Goal: Check status: Check status

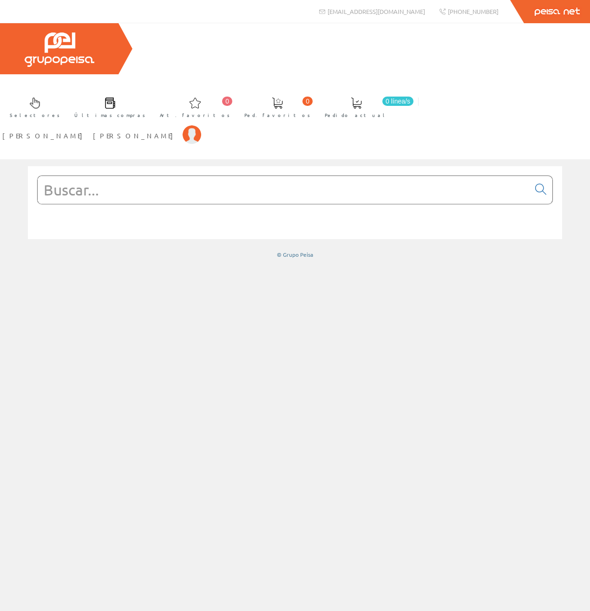
click at [445, 176] on input "text" at bounding box center [284, 190] width 492 height 28
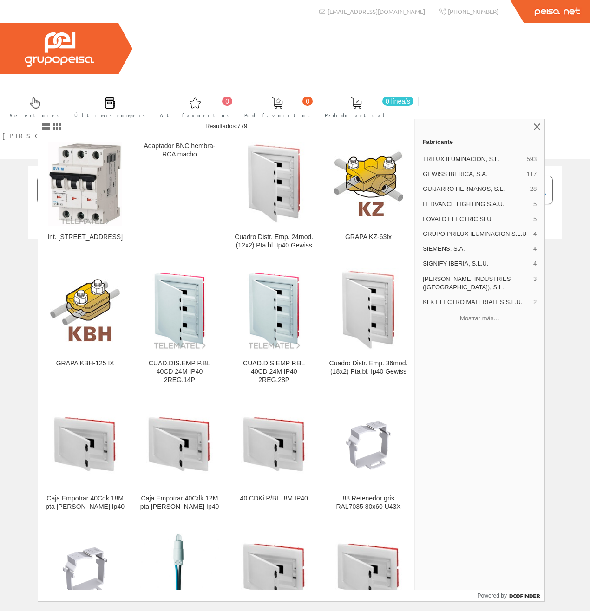
click at [77, 176] on input "GEWGW40886" at bounding box center [284, 190] width 492 height 28
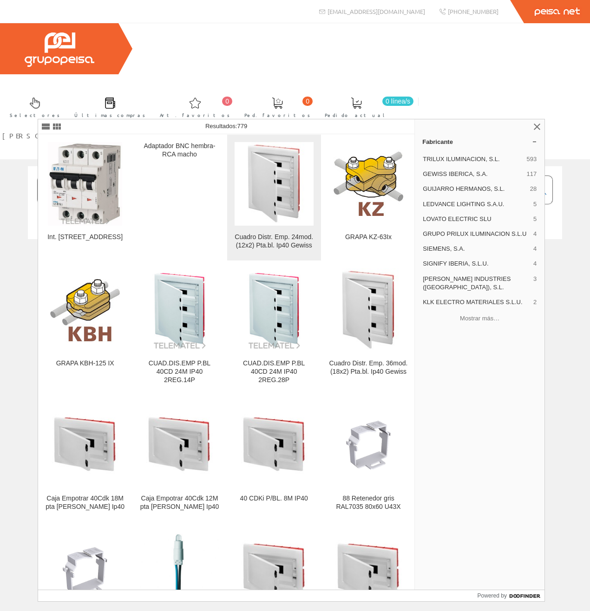
type input "GEWGW40886"
click at [273, 174] on img at bounding box center [274, 184] width 67 height 84
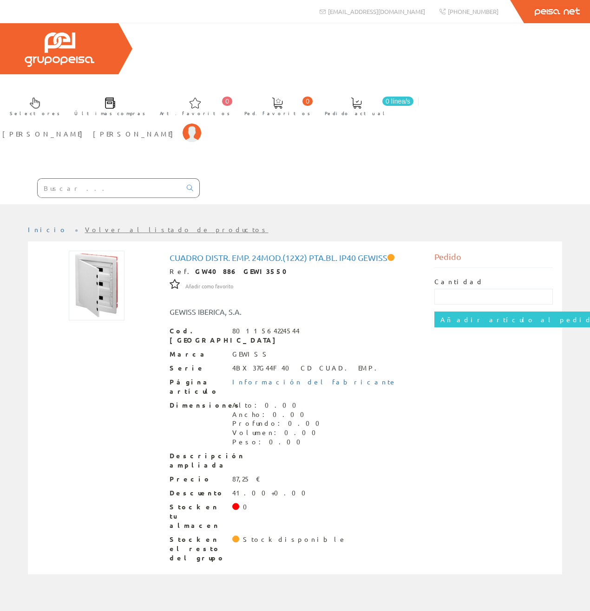
click at [136, 179] on input "text" at bounding box center [109, 188] width 143 height 19
click at [372, 401] on div "Dimensiones Alto: 0.00 Ancho: 0.00 Profundo: 0.00 Volumen: 0.00 Peso: 0.00" at bounding box center [294, 424] width 251 height 46
click at [159, 179] on input "text" at bounding box center [109, 188] width 143 height 19
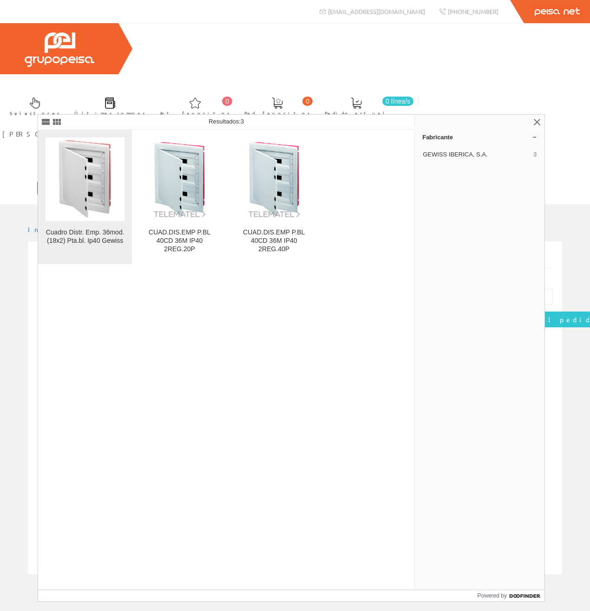
type input "GW40889"
click at [88, 211] on img at bounding box center [85, 179] width 67 height 84
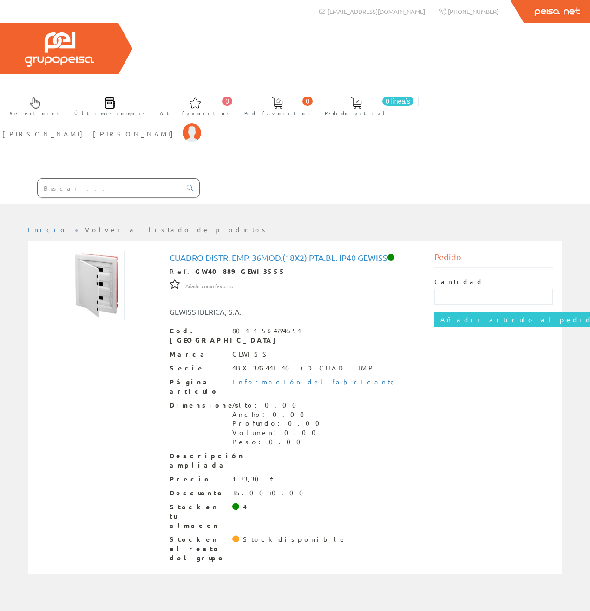
click at [153, 179] on input "text" at bounding box center [109, 188] width 143 height 19
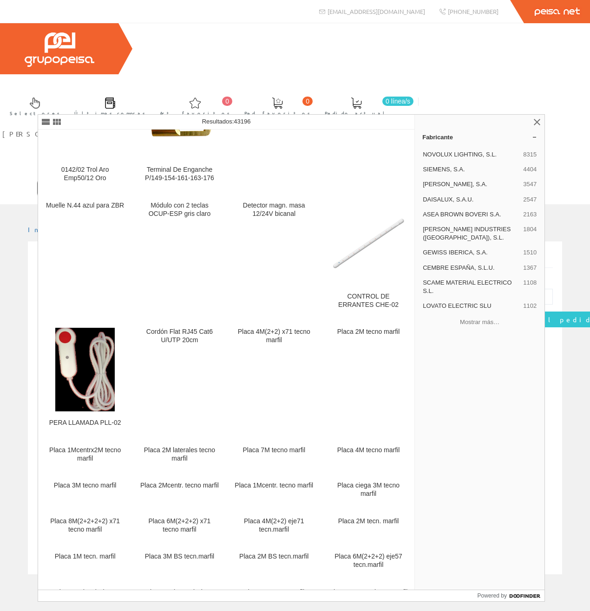
scroll to position [1953, 0]
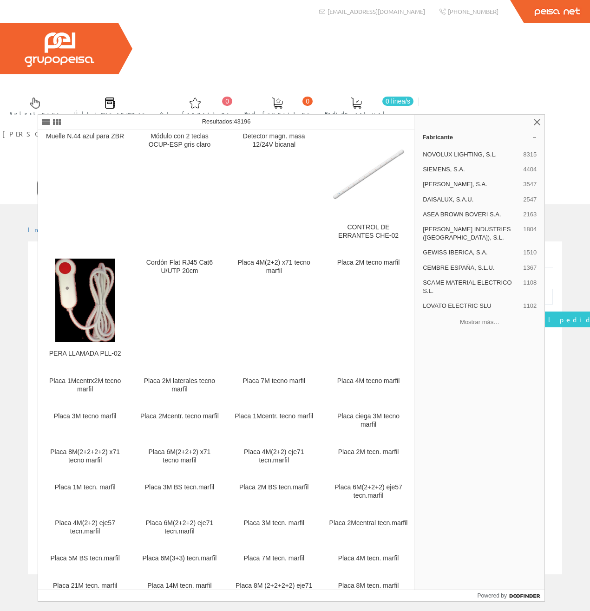
click at [165, 179] on input "gewe02" at bounding box center [109, 188] width 143 height 19
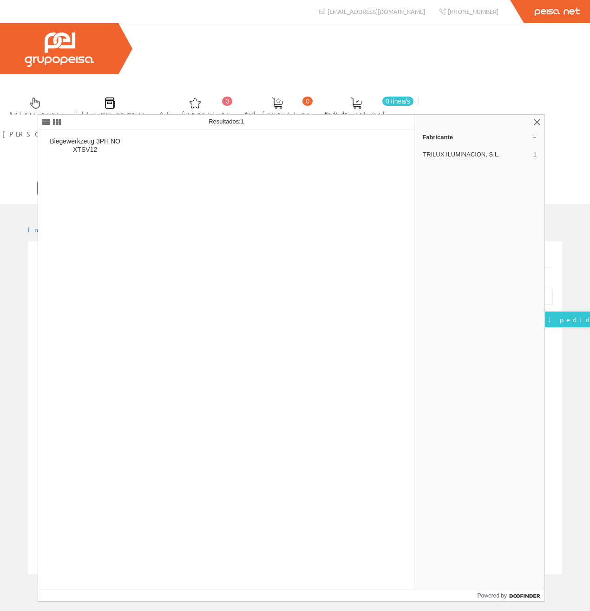
type input "g"
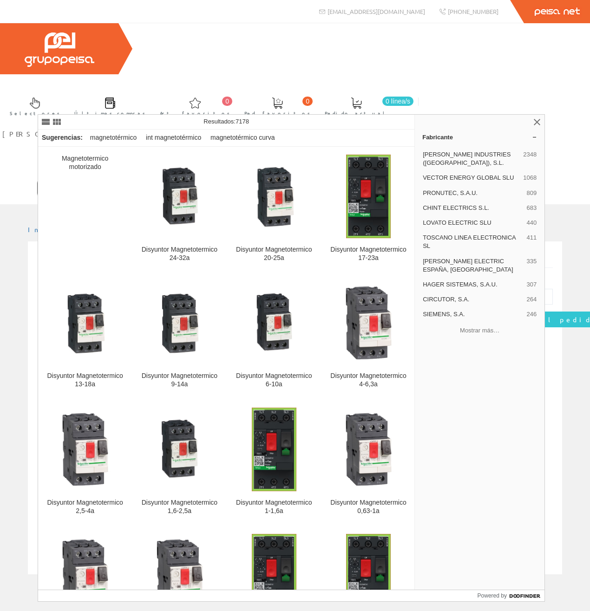
type input "m"
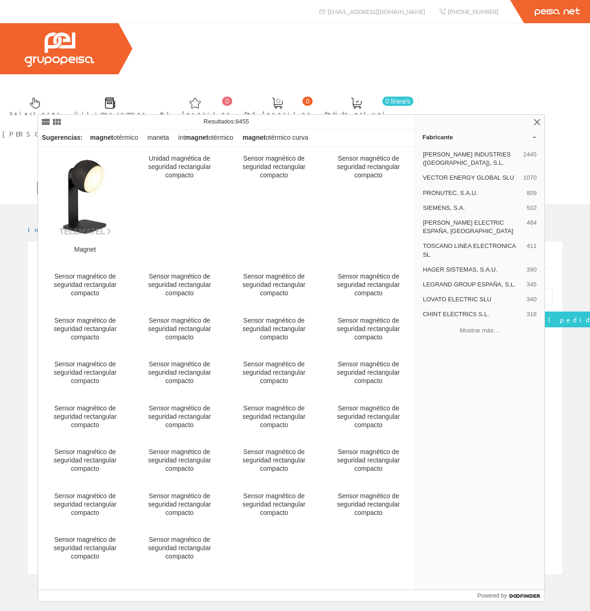
click at [126, 179] on input "text" at bounding box center [109, 188] width 143 height 19
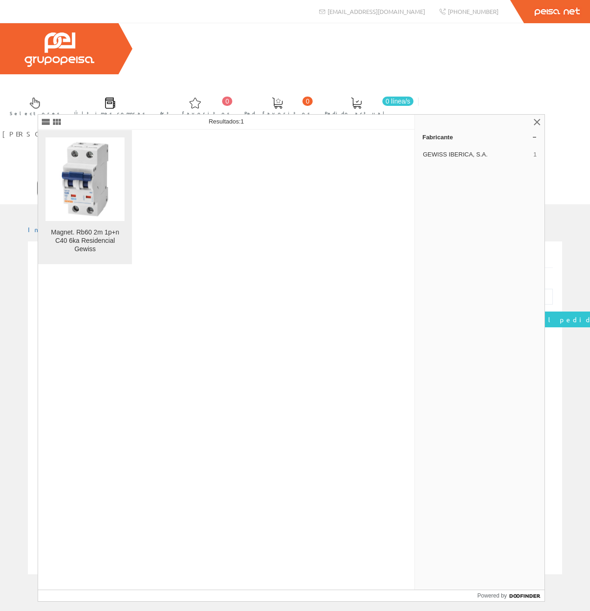
type input "GEWE2206"
click at [78, 197] on img at bounding box center [85, 179] width 79 height 79
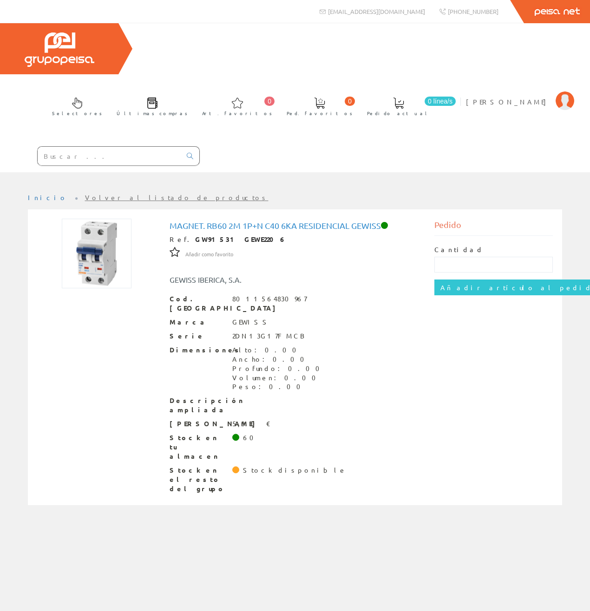
click at [132, 147] on input "text" at bounding box center [109, 156] width 143 height 19
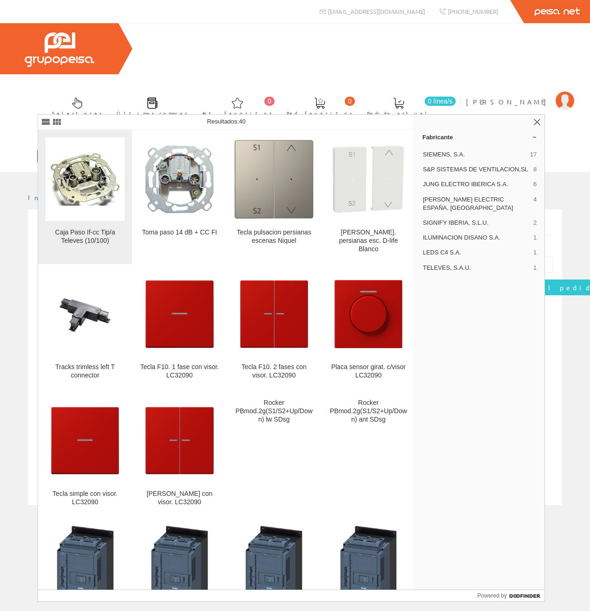
type input "5227"
click at [78, 195] on img at bounding box center [85, 179] width 70 height 53
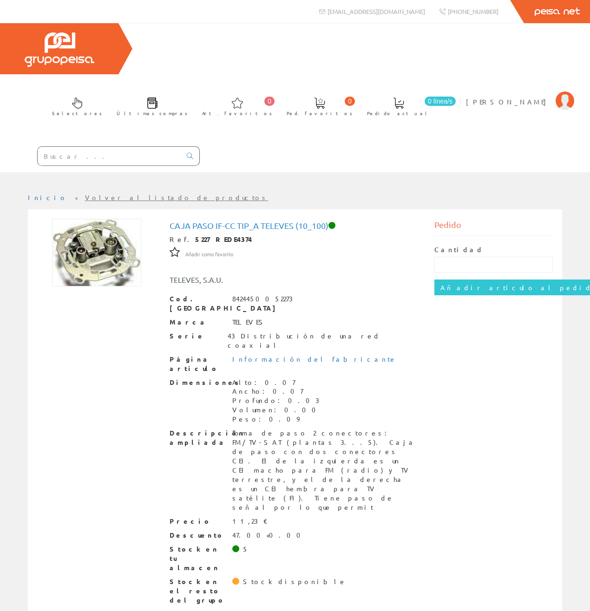
click at [138, 147] on input "text" at bounding box center [109, 156] width 143 height 19
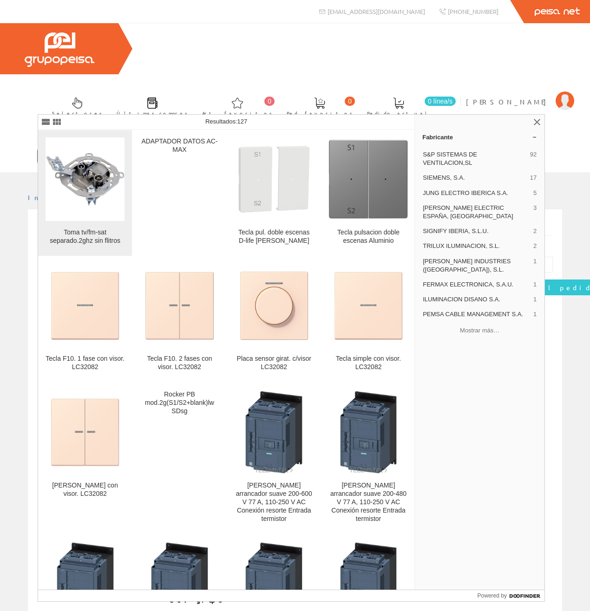
type input "5226"
click at [80, 211] on figure at bounding box center [85, 179] width 79 height 84
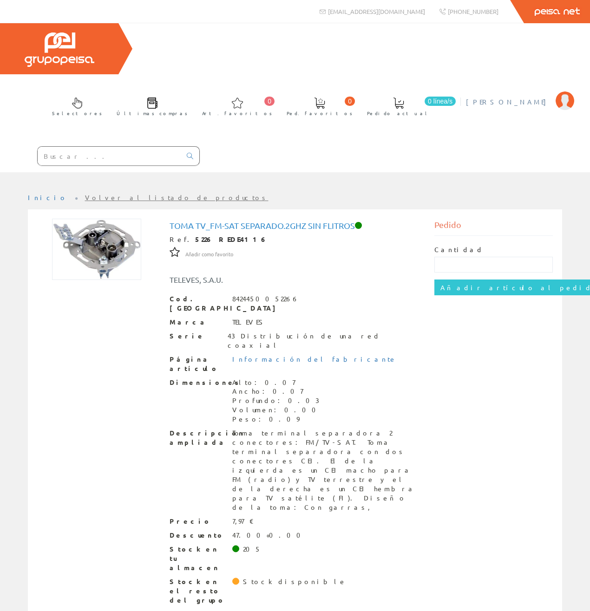
click at [524, 97] on span "[PERSON_NAME]" at bounding box center [508, 101] width 85 height 9
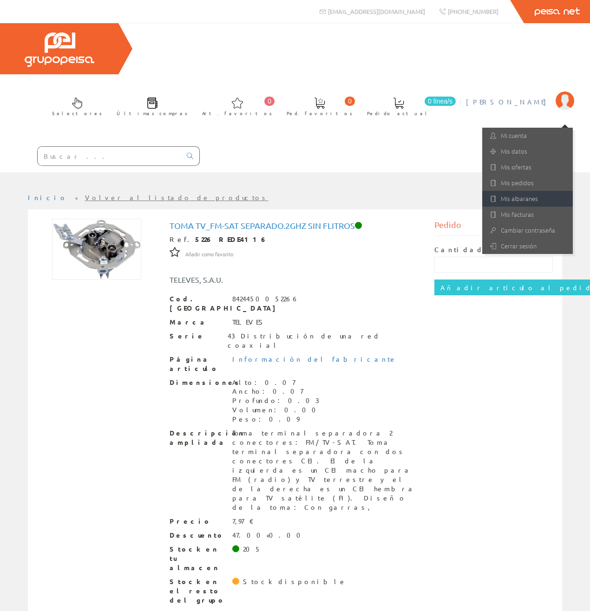
click at [527, 191] on link "Mis albaranes" at bounding box center [527, 199] width 91 height 16
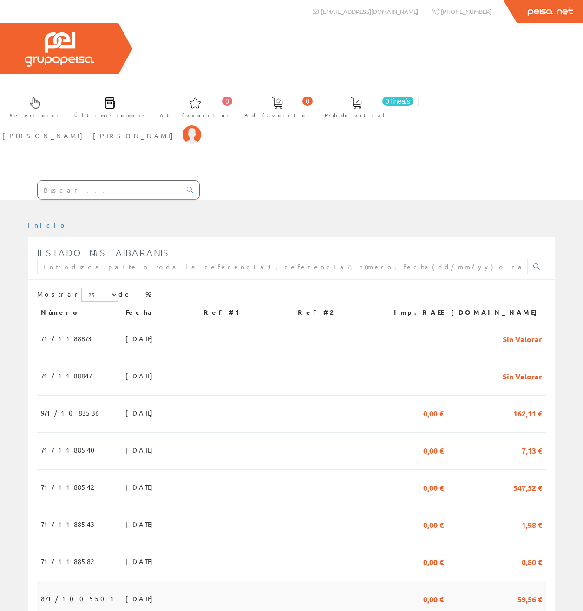
click at [526, 591] on span "59,56 €" at bounding box center [529, 599] width 25 height 16
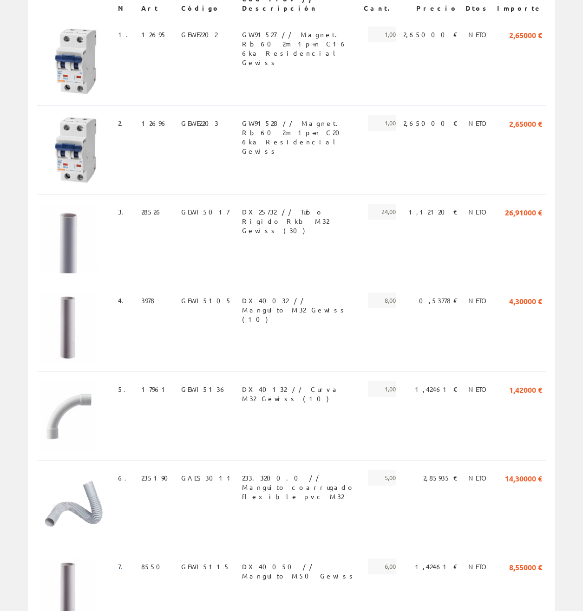
scroll to position [314, 0]
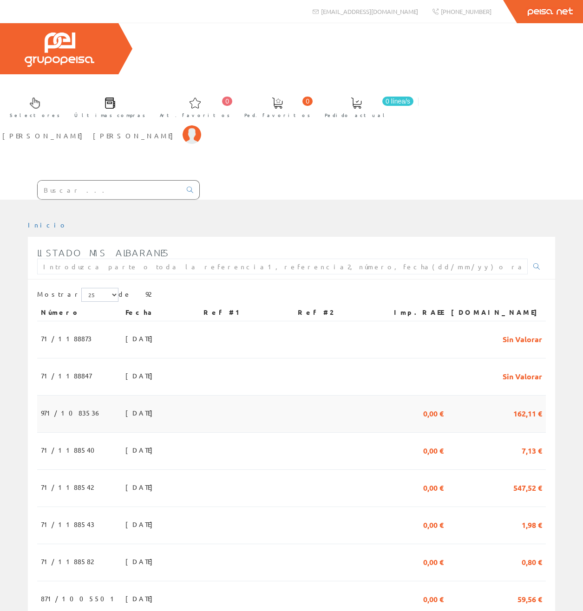
click at [530, 405] on span "162,11 €" at bounding box center [527, 413] width 29 height 16
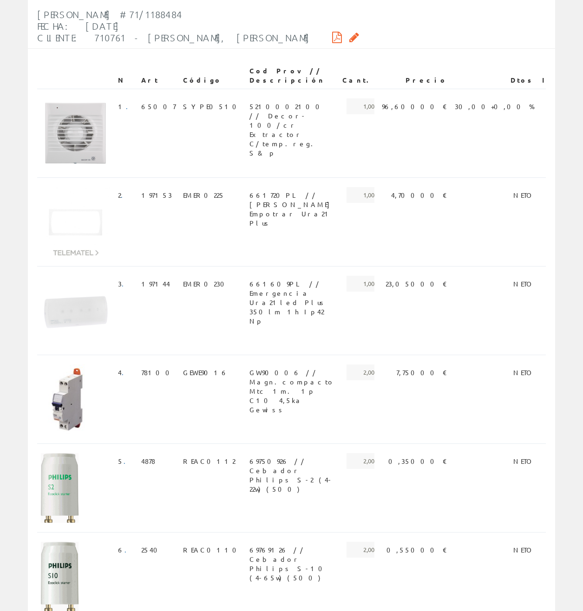
scroll to position [332, 0]
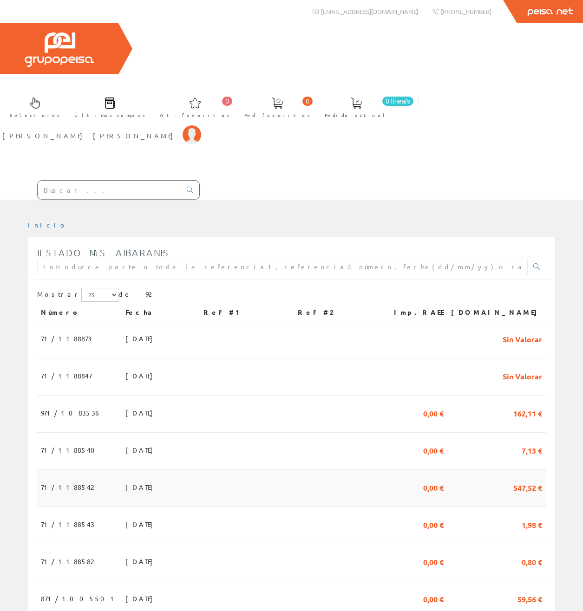
click at [507, 470] on td "547,52 €" at bounding box center [496, 488] width 98 height 37
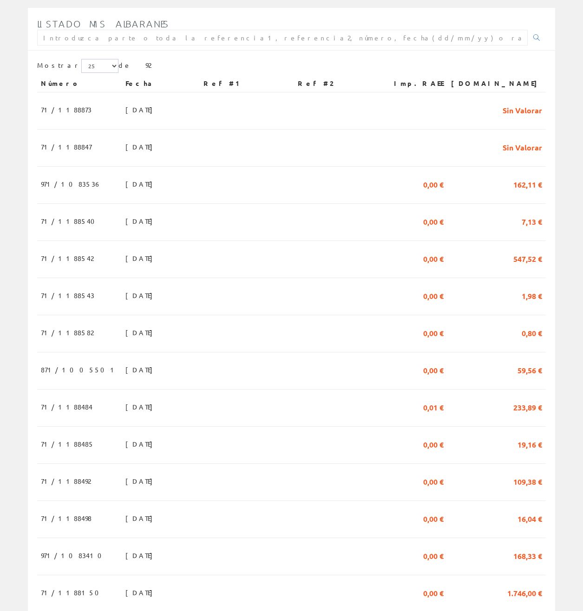
scroll to position [234, 0]
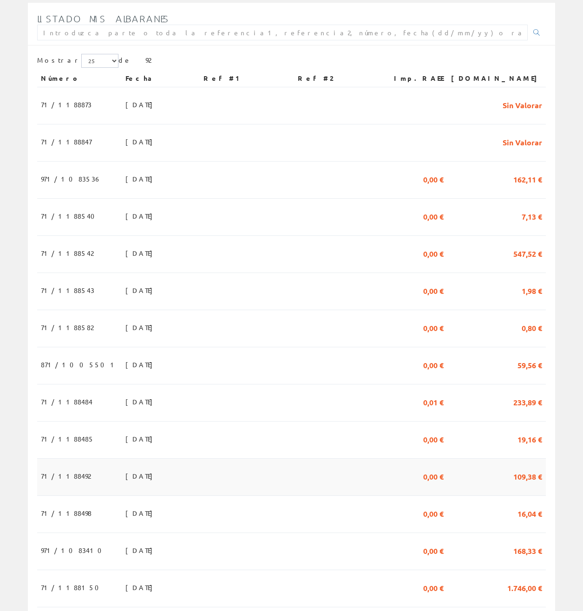
click at [486, 458] on td "109,38 €" at bounding box center [496, 476] width 98 height 37
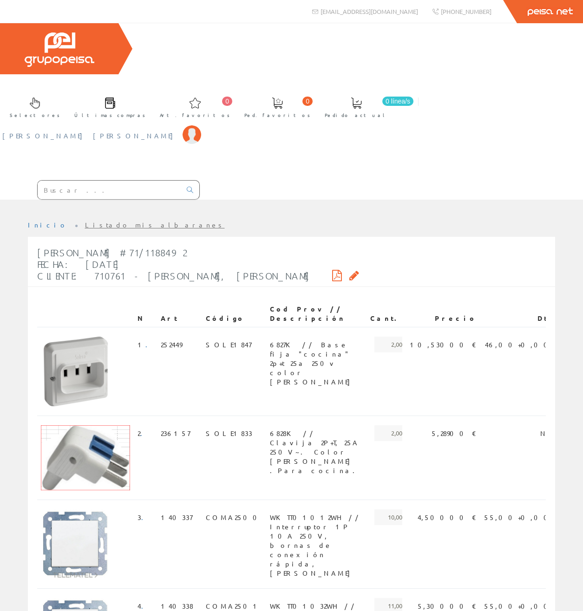
click at [178, 131] on span "[PERSON_NAME] [PERSON_NAME]" at bounding box center [90, 135] width 176 height 9
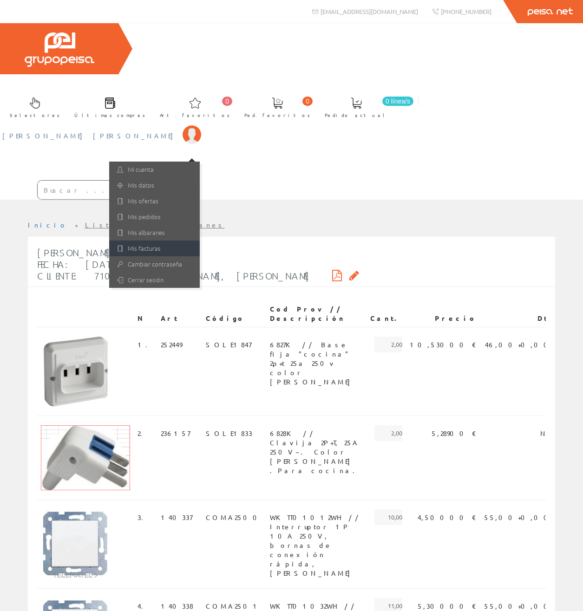
click at [200, 241] on link "Mis facturas" at bounding box center [154, 249] width 91 height 16
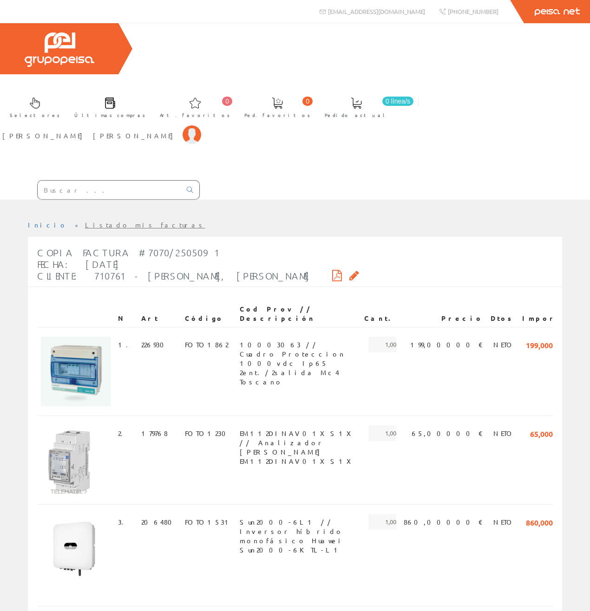
drag, startPoint x: 178, startPoint y: 169, endPoint x: 113, endPoint y: 171, distance: 64.6
click at [113, 242] on div "Copia Factura #7070/2505091 Fecha: [DATE] Cliente: 710761 - [PERSON_NAME], [PER…" at bounding box center [198, 264] width 322 height 44
drag, startPoint x: 113, startPoint y: 171, endPoint x: 151, endPoint y: 169, distance: 37.7
copy span "7070/2505091"
click at [332, 272] on icon at bounding box center [337, 275] width 10 height 7
